Goal: Find specific page/section: Find specific page/section

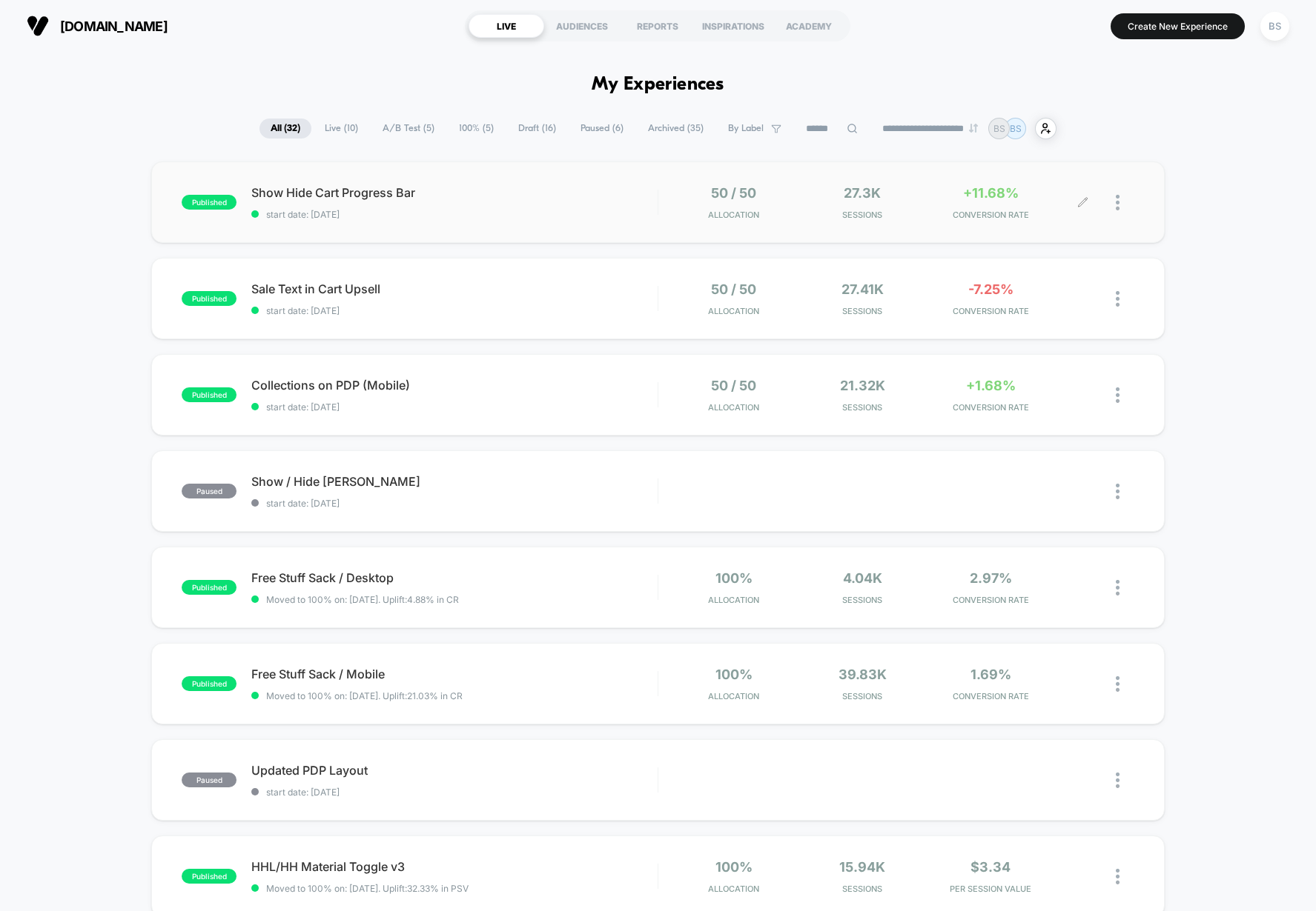
click at [813, 210] on span "Sessions" at bounding box center [862, 214] width 120 height 10
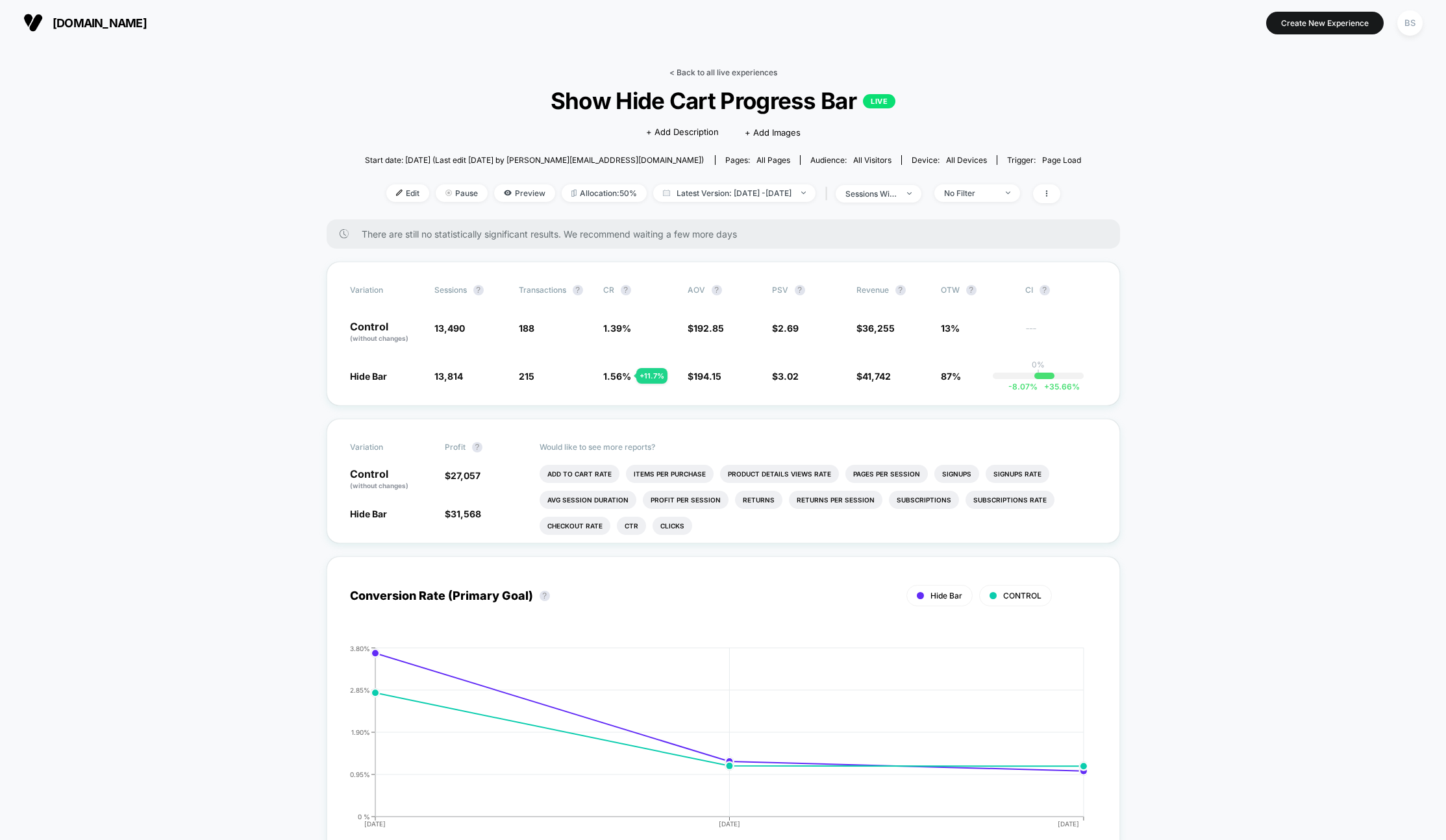
drag, startPoint x: 681, startPoint y: 60, endPoint x: 682, endPoint y: 75, distance: 15.0
click at [682, 77] on div "< Back to all live experiences Show Hide Cart Progress Bar LIVE Click to edit e…" at bounding box center [723, 143] width 717 height 152
click at [682, 72] on link "< Back to all live experiences" at bounding box center [723, 72] width 108 height 10
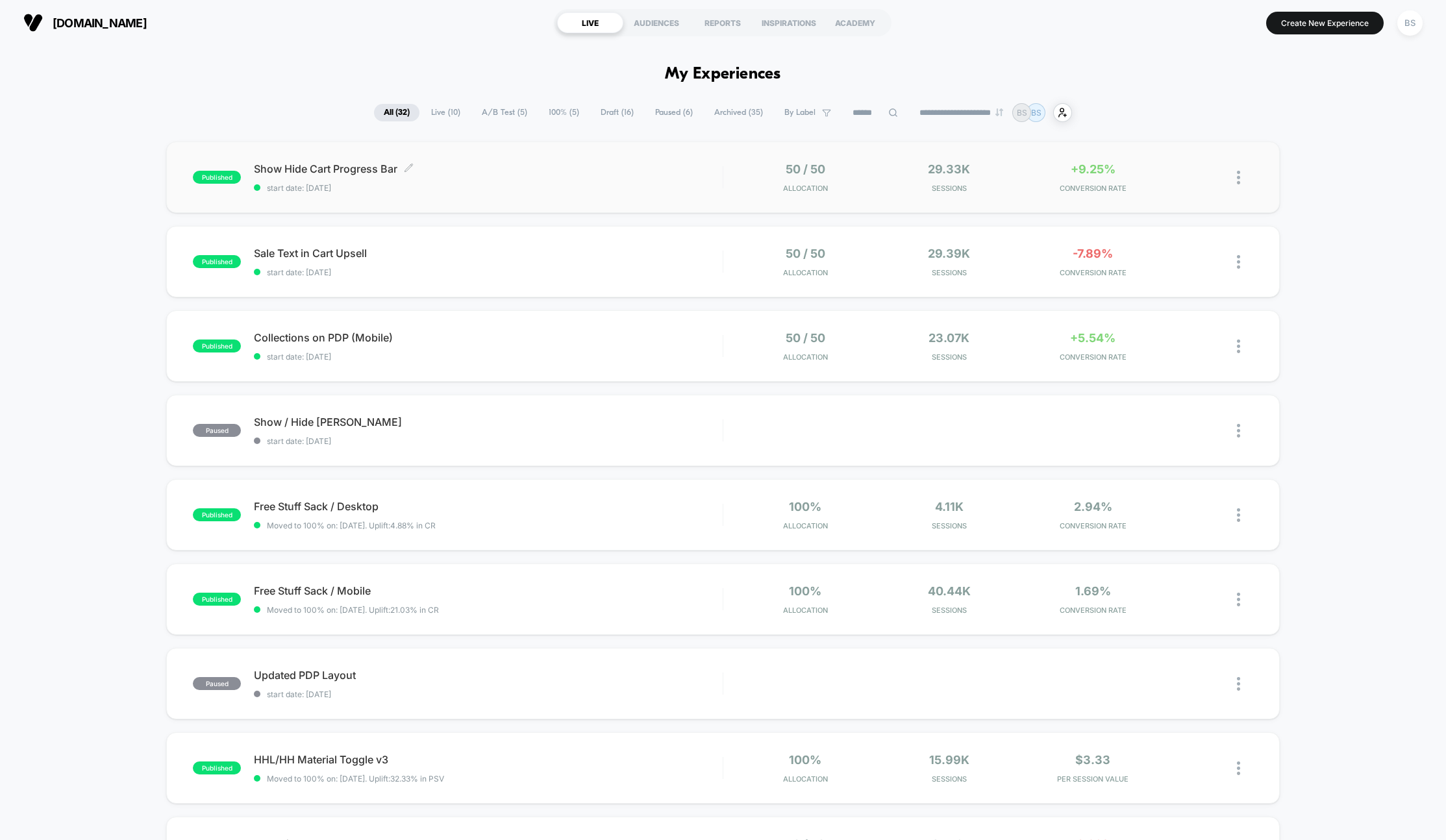
click at [657, 174] on div "Show Hide Cart Progress Bar Click to edit experience details Click to edit expe…" at bounding box center [488, 177] width 469 height 30
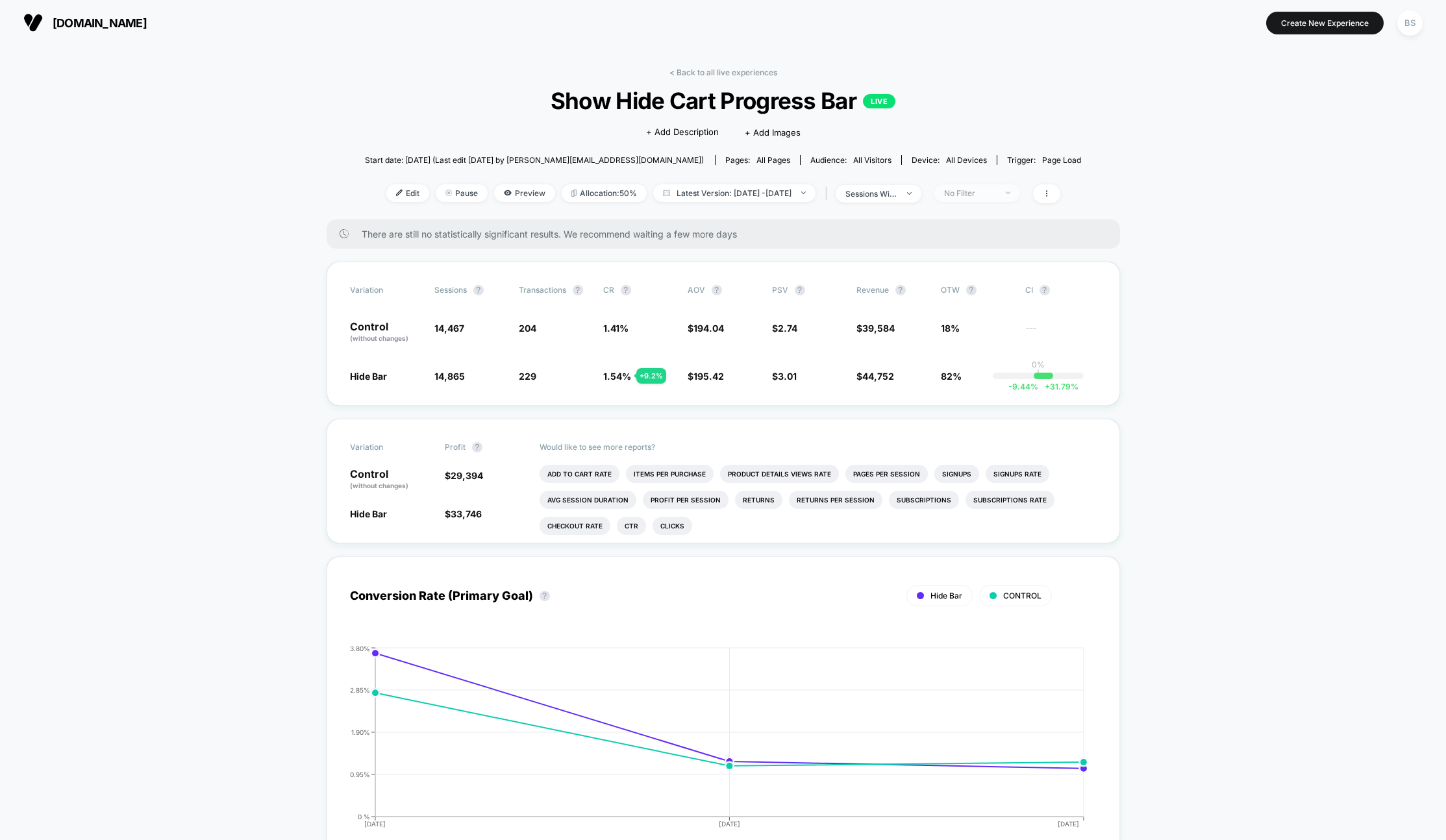
click at [982, 184] on span "No Filter" at bounding box center [977, 193] width 86 height 18
drag, startPoint x: 974, startPoint y: 272, endPoint x: 932, endPoint y: 252, distance: 46.5
click at [932, 252] on div "Mobile Visitors ? Desktop Visitors ? Returning Visitors ? New Visitors ? No Fil…" at bounding box center [997, 314] width 159 height 198
click at [940, 250] on div "Mobile Visitors ? Desktop Visitors ? Returning Visitors ? New Visitors ? No Fil…" at bounding box center [997, 314] width 159 height 198
click at [942, 242] on div at bounding box center [944, 240] width 10 height 10
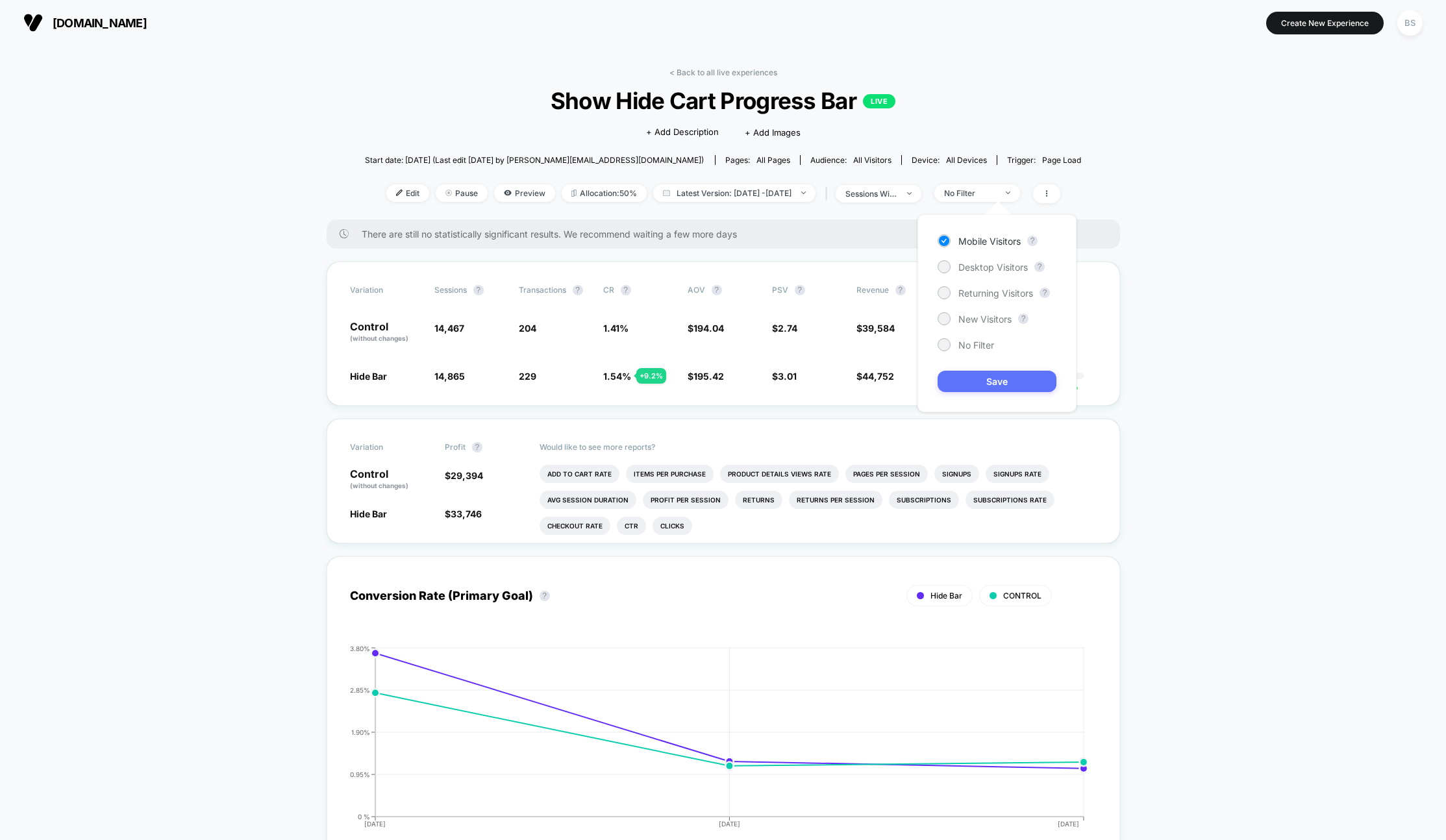
click at [994, 376] on button "Save" at bounding box center [997, 381] width 119 height 21
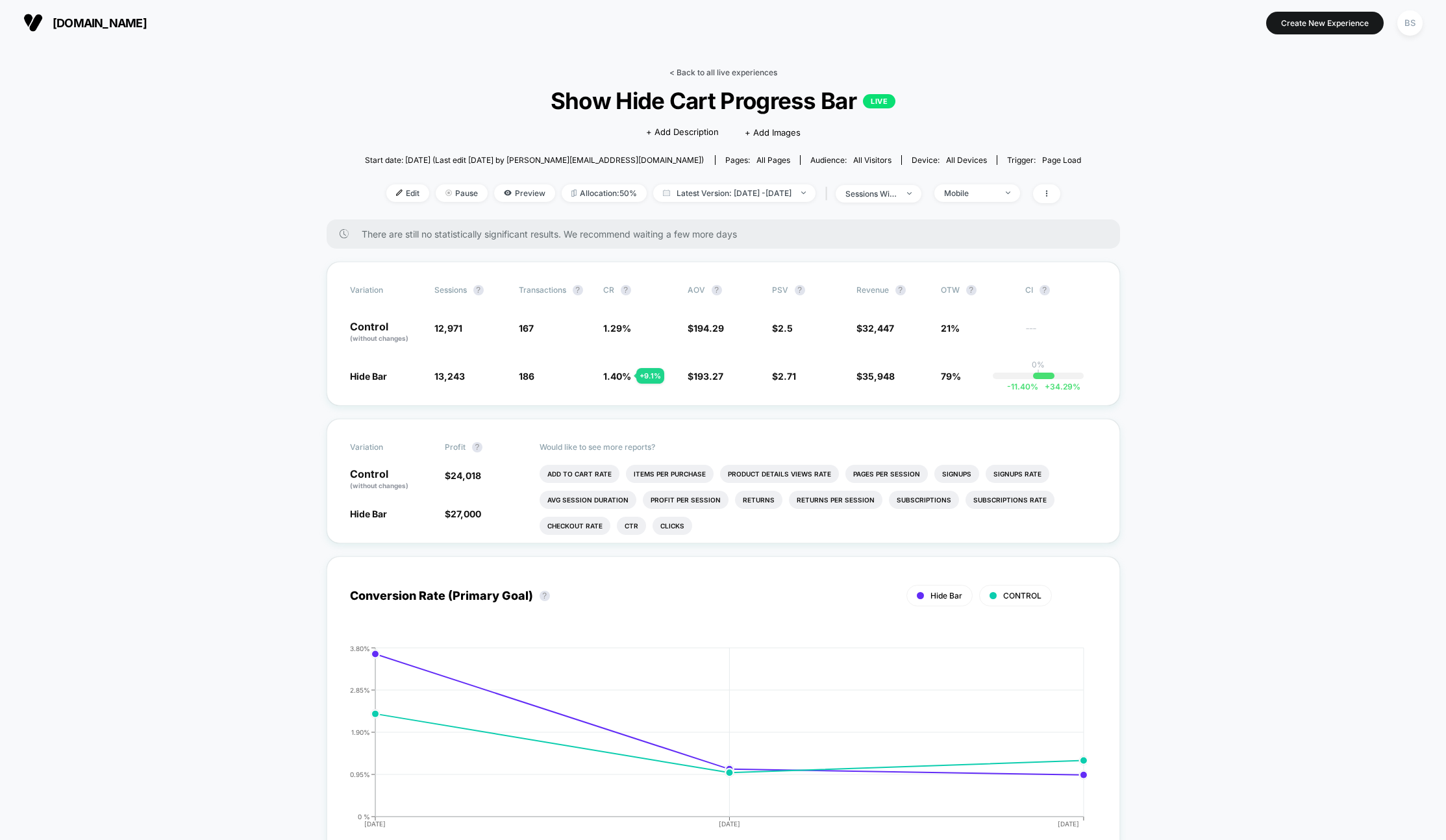
click at [698, 70] on link "< Back to all live experiences" at bounding box center [723, 72] width 108 height 10
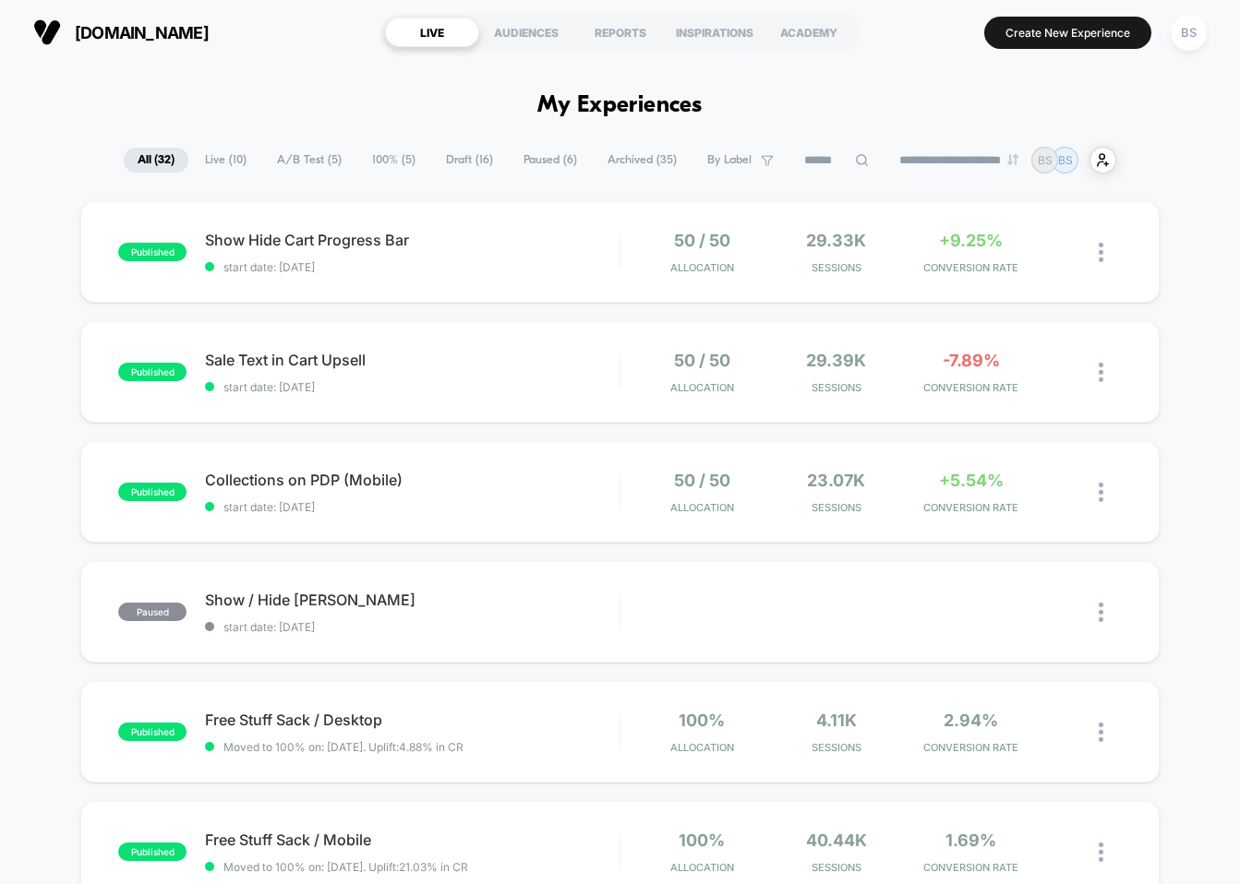
scroll to position [4, 0]
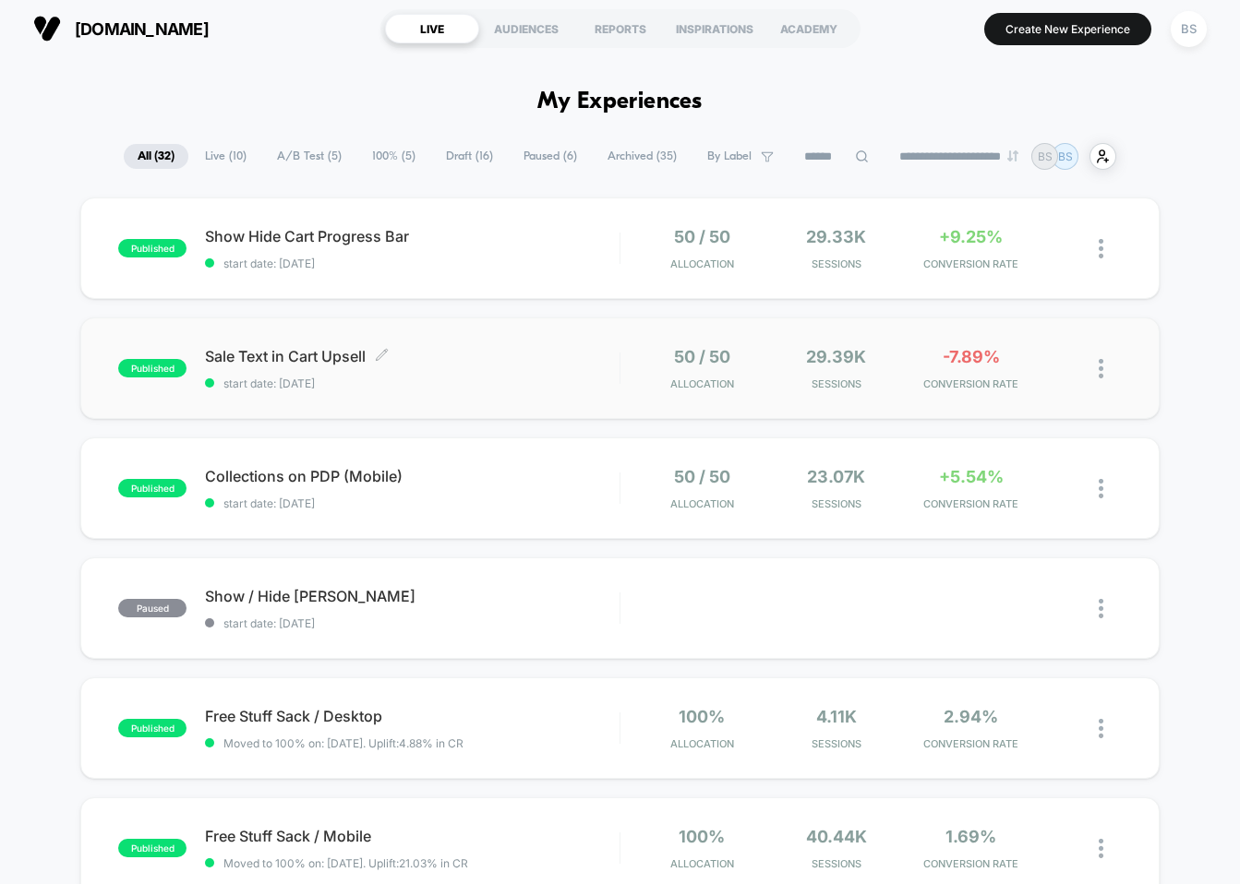
click at [605, 367] on div "Sale Text in Cart Upsell Click to edit experience details Click to edit experie…" at bounding box center [412, 368] width 414 height 43
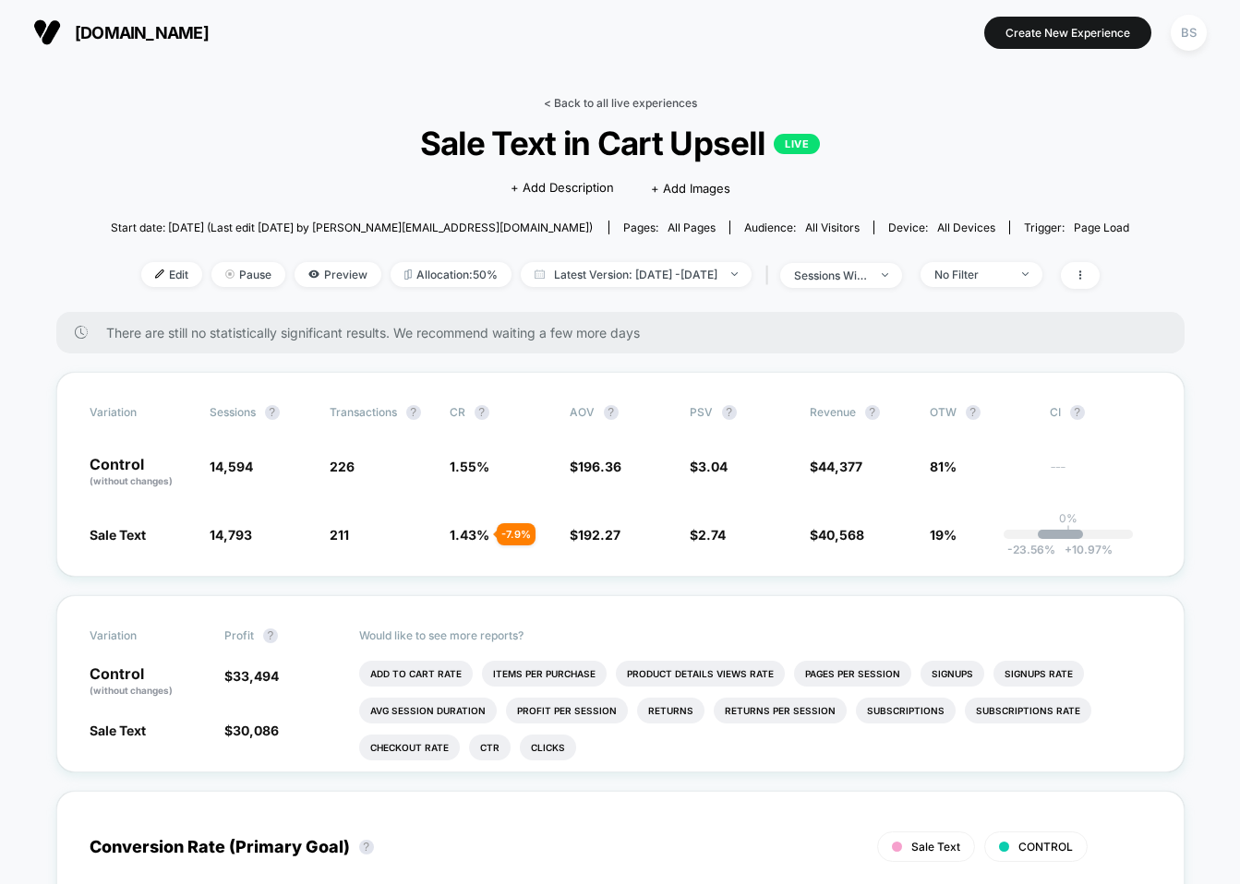
click at [567, 102] on link "< Back to all live experiences" at bounding box center [620, 103] width 153 height 14
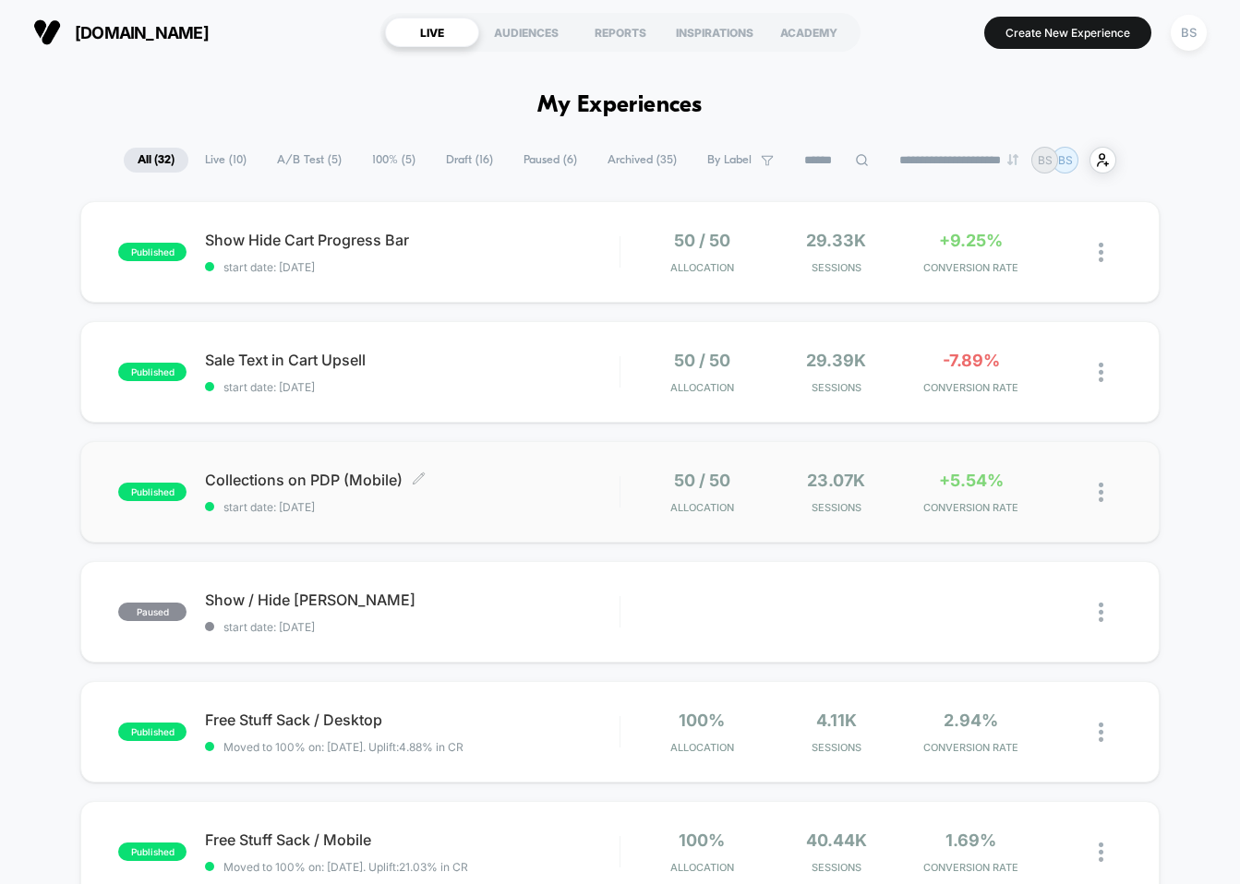
click at [616, 502] on span "start date: 8/17/2025" at bounding box center [412, 507] width 414 height 14
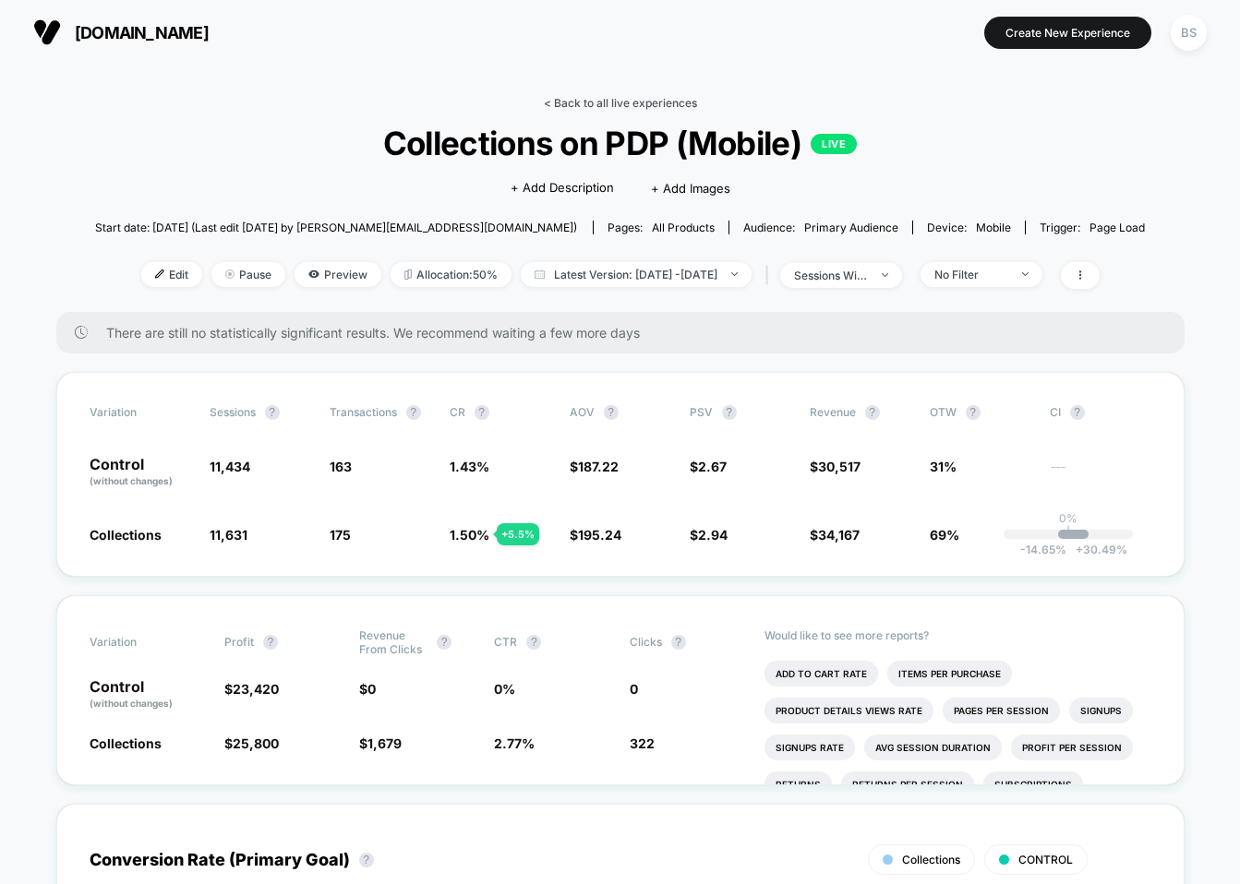
click at [597, 100] on link "< Back to all live experiences" at bounding box center [620, 103] width 153 height 14
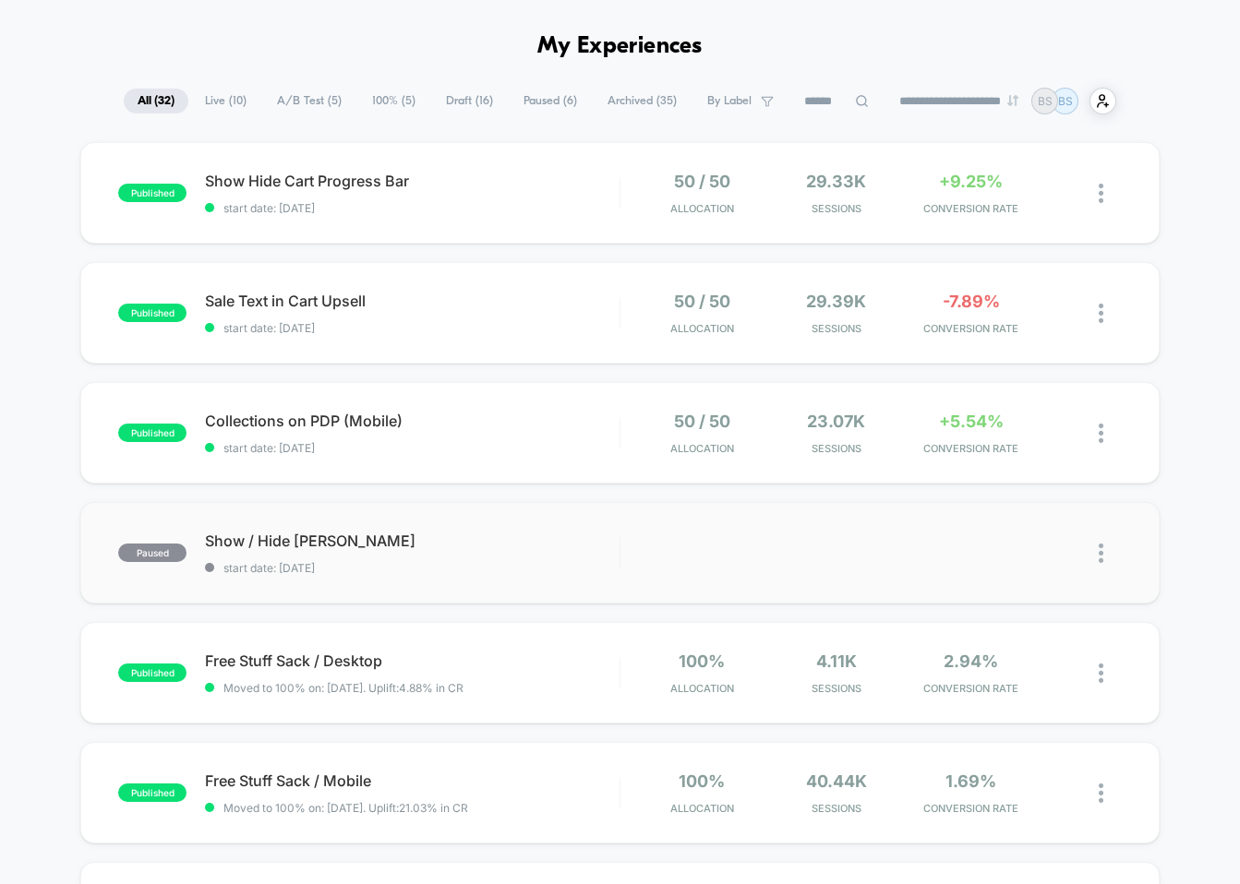
scroll to position [11, 0]
